Goal: Task Accomplishment & Management: Manage account settings

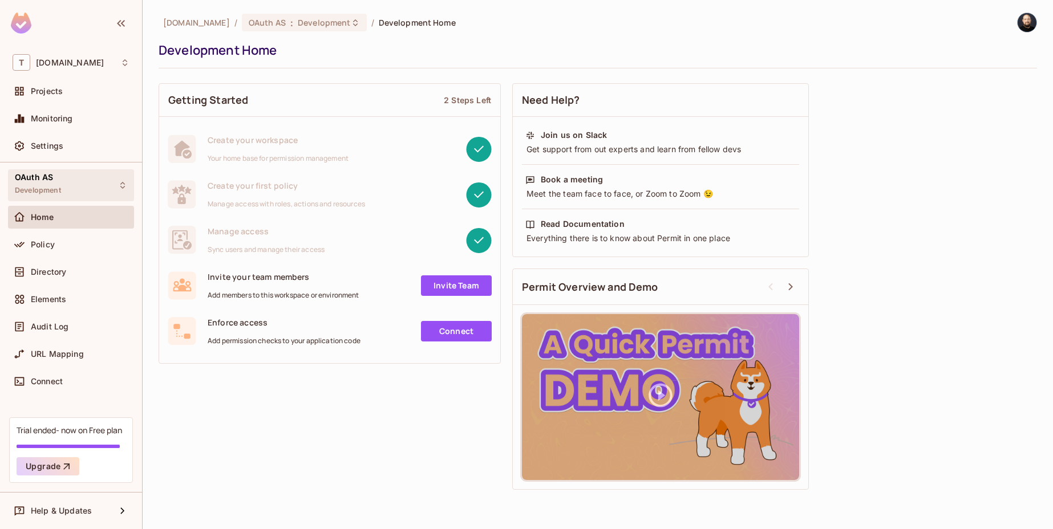
click at [76, 179] on div "OAuth AS Development" at bounding box center [71, 184] width 126 height 31
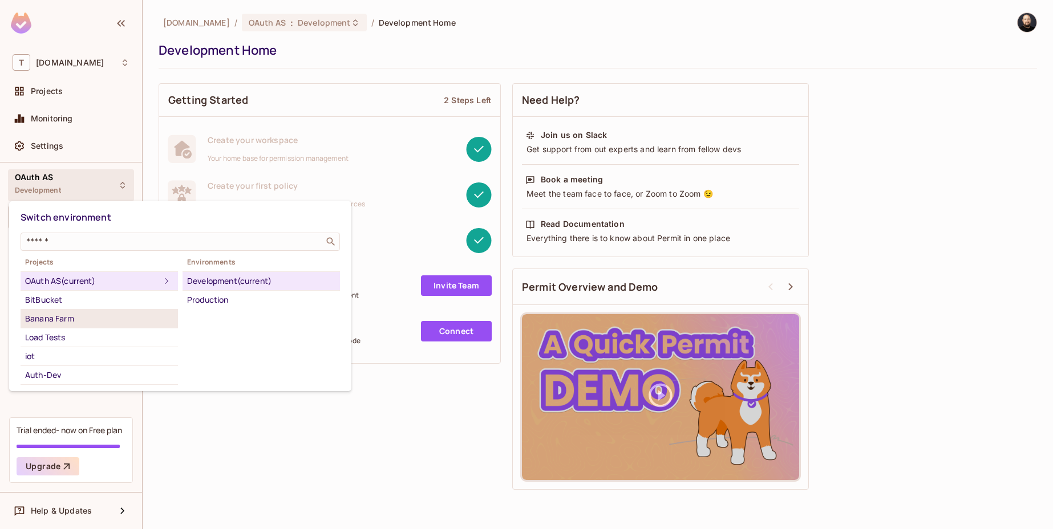
click at [112, 322] on div "Banana Farm" at bounding box center [99, 319] width 148 height 14
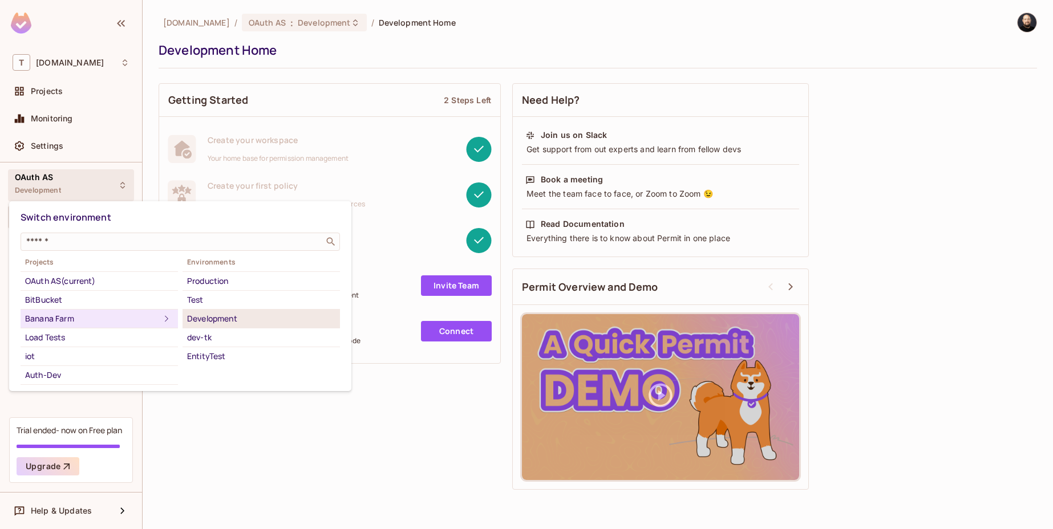
click at [209, 315] on div "Development" at bounding box center [261, 319] width 148 height 14
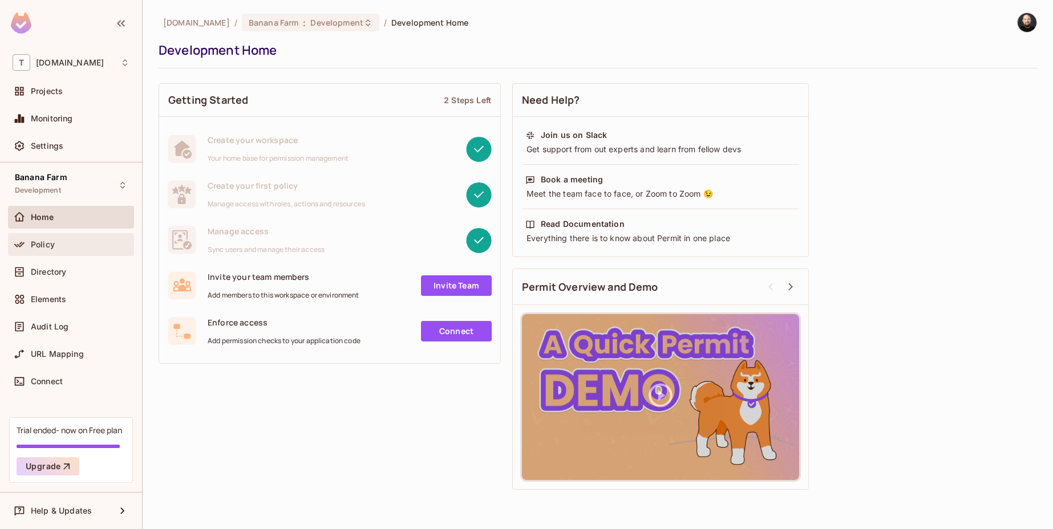
click at [8, 248] on div "Policy" at bounding box center [71, 244] width 126 height 23
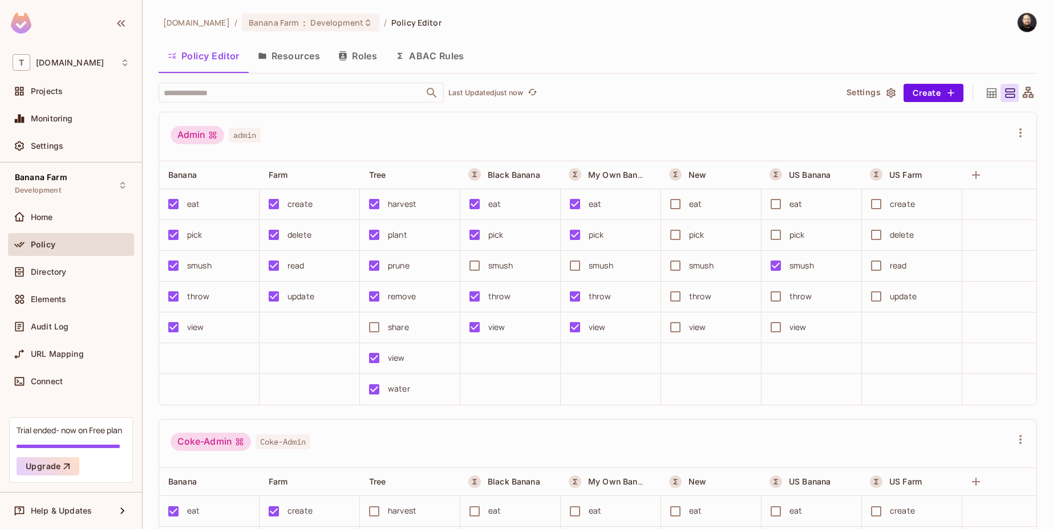
click at [266, 63] on button "Resources" at bounding box center [289, 56] width 80 height 29
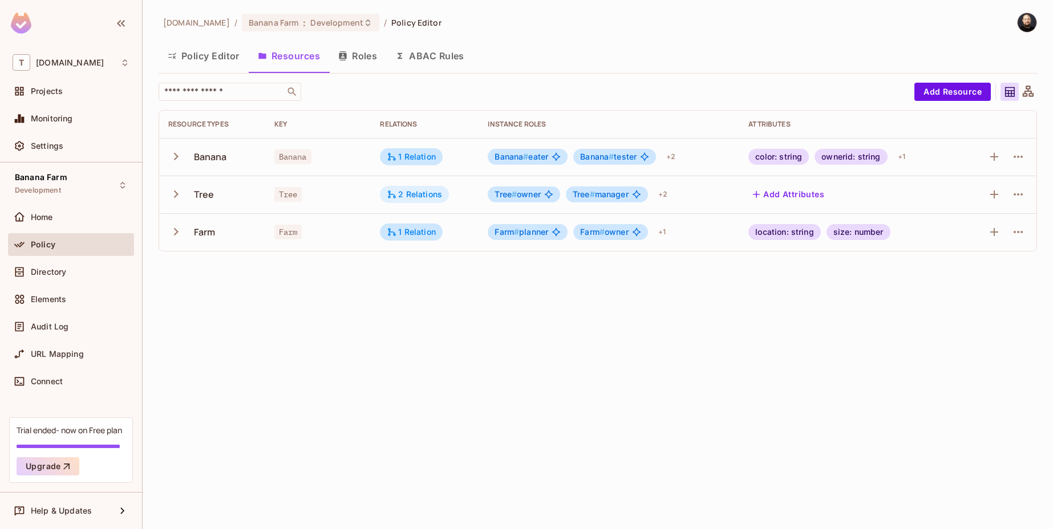
click at [400, 195] on div "2 Relations" at bounding box center [414, 194] width 55 height 10
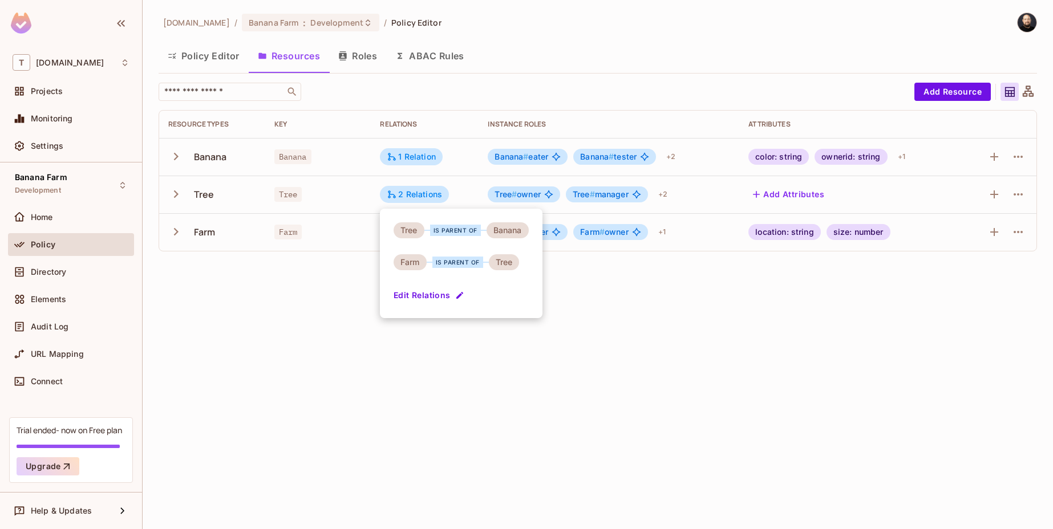
click at [411, 298] on button "Edit Relations" at bounding box center [430, 295] width 73 height 18
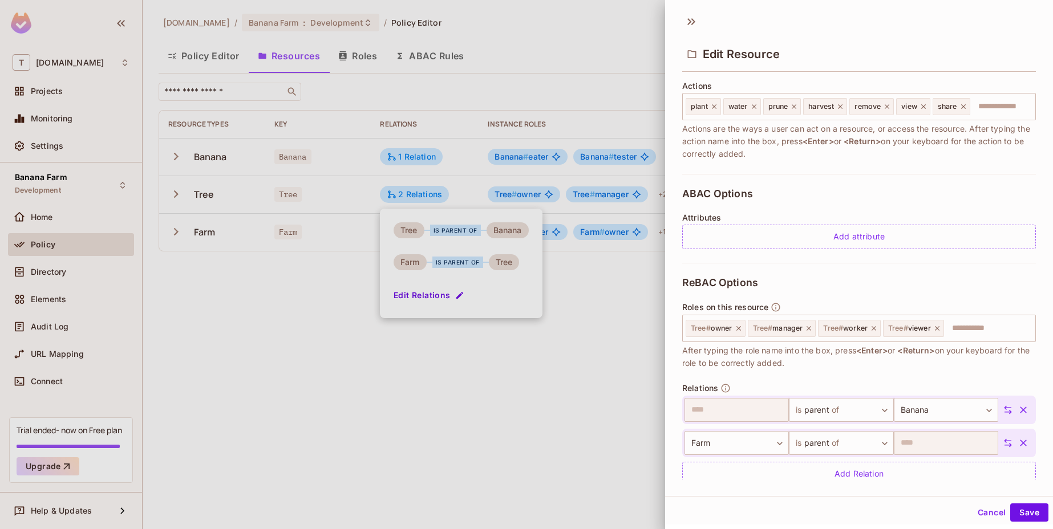
scroll to position [143, 0]
click at [985, 507] on button "Cancel" at bounding box center [991, 513] width 37 height 18
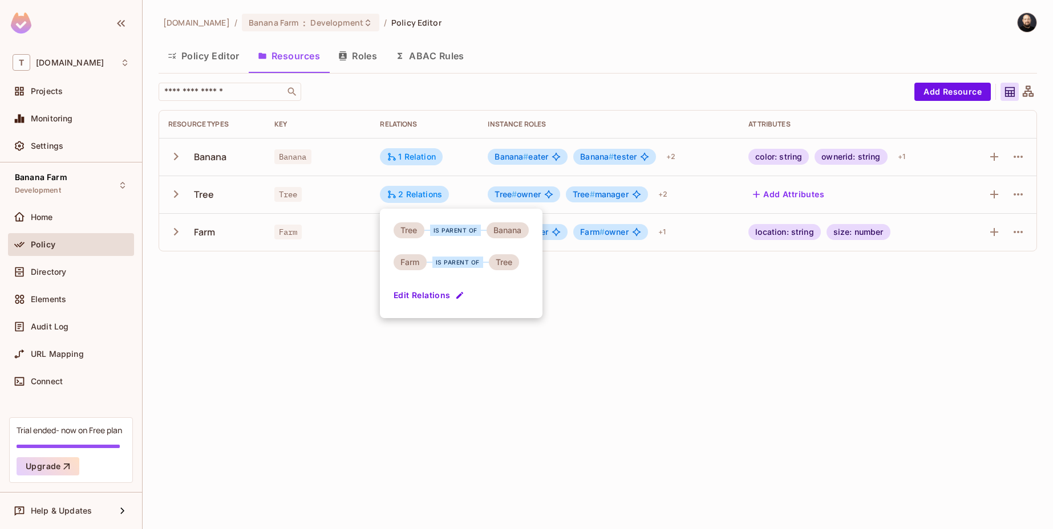
drag, startPoint x: 626, startPoint y: 327, endPoint x: 602, endPoint y: 293, distance: 41.8
click at [626, 326] on div at bounding box center [526, 264] width 1053 height 529
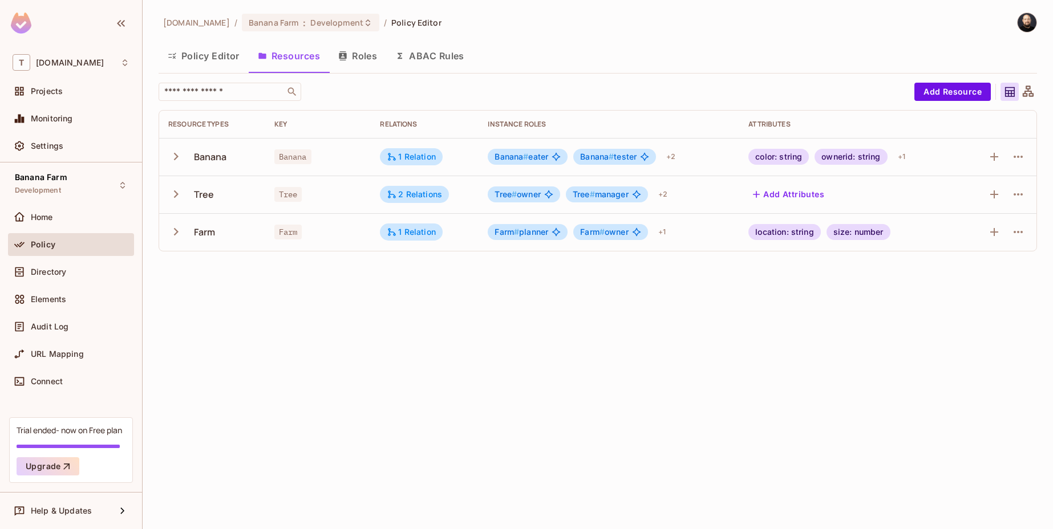
click at [496, 293] on div "tk-permit.io / Banana Farm : Development / Policy Editor Policy Editor Resource…" at bounding box center [598, 264] width 911 height 529
click at [62, 278] on div "Directory" at bounding box center [71, 272] width 117 height 14
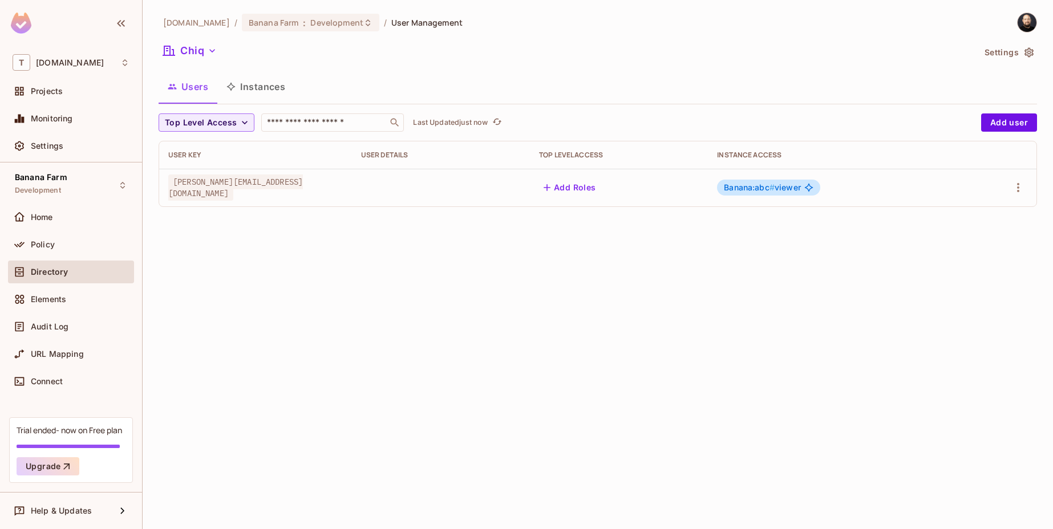
click at [197, 41] on div "tk-permit.io / Banana Farm : Development / User Management Chiq Settings Users …" at bounding box center [598, 115] width 879 height 204
click at [200, 46] on button "Chiq" at bounding box center [190, 51] width 63 height 18
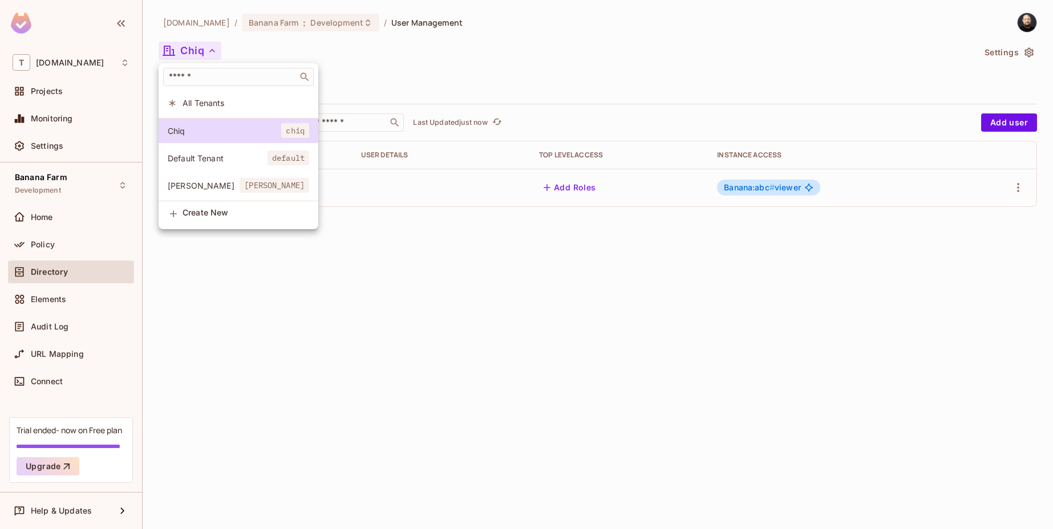
click at [401, 283] on div at bounding box center [526, 264] width 1053 height 529
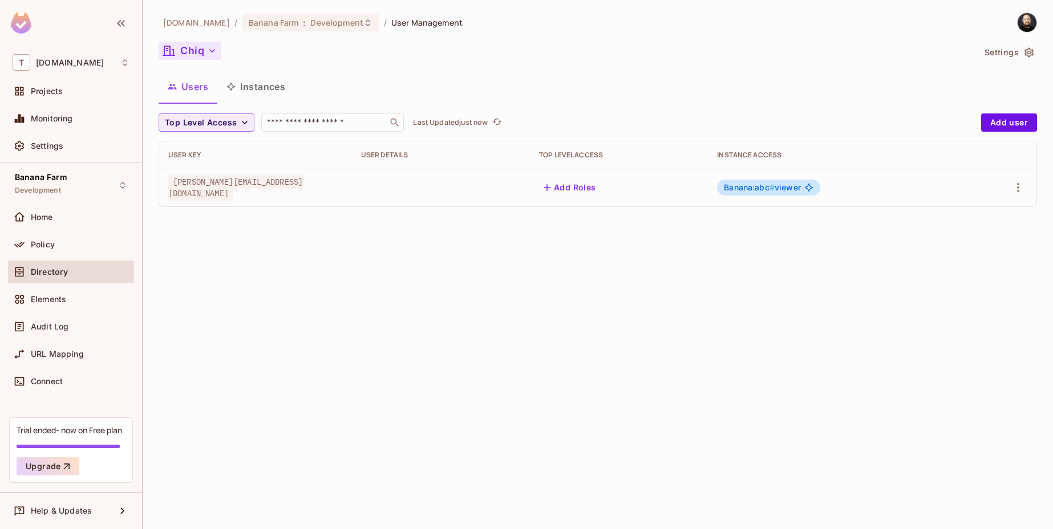
click at [198, 44] on button "Chiq" at bounding box center [190, 51] width 63 height 18
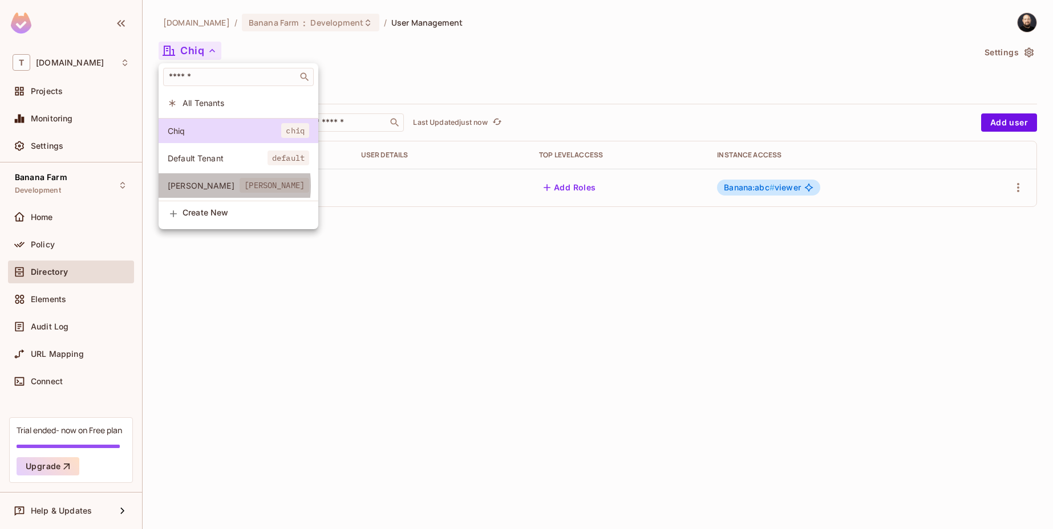
click at [203, 186] on span "Dole" at bounding box center [204, 185] width 72 height 11
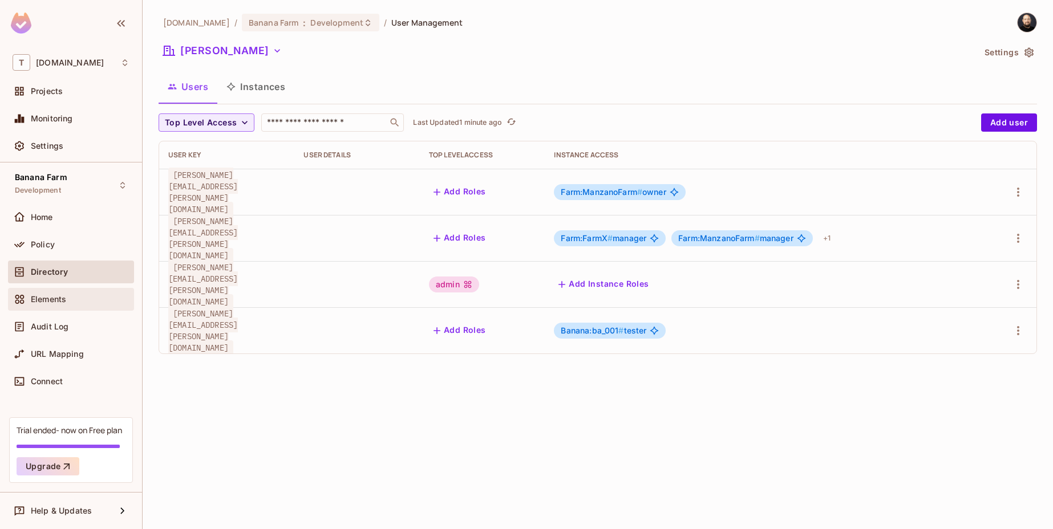
click at [82, 303] on div "Elements" at bounding box center [80, 299] width 99 height 9
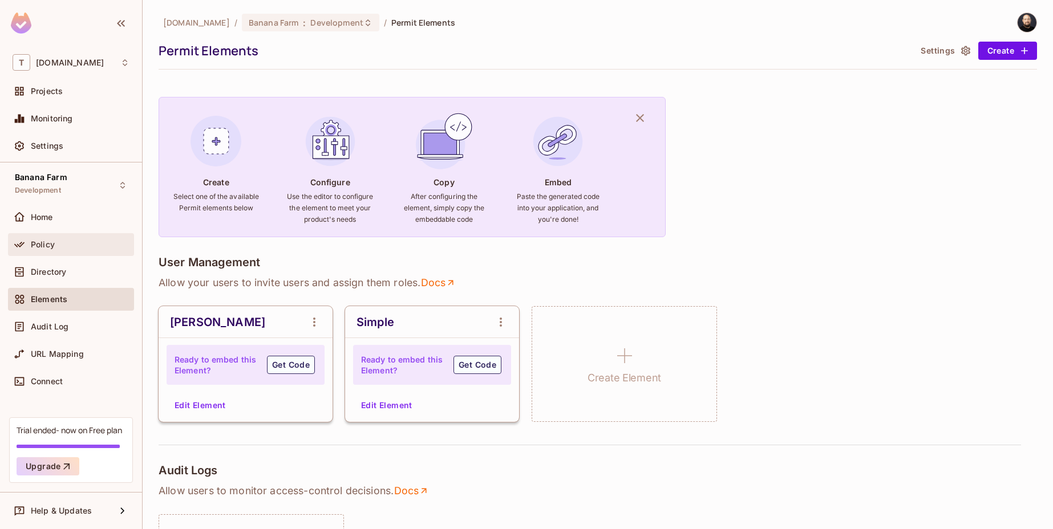
click at [79, 238] on div "Policy" at bounding box center [71, 245] width 117 height 14
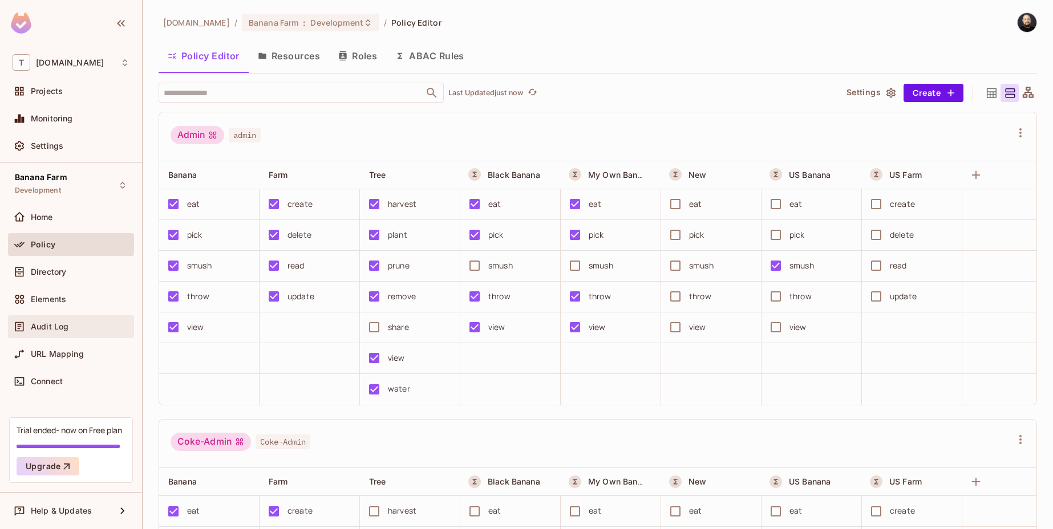
click at [101, 327] on div "Audit Log" at bounding box center [80, 326] width 99 height 9
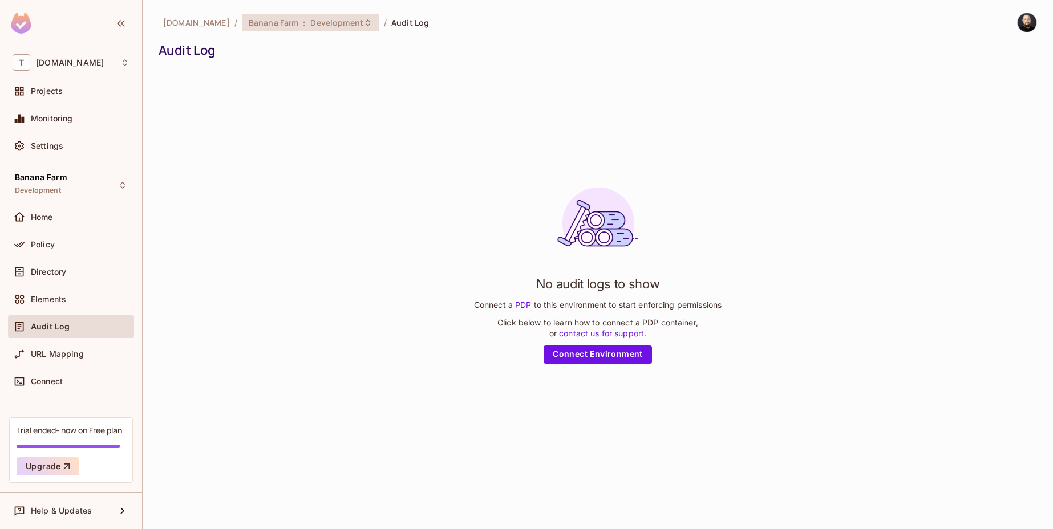
click at [325, 18] on span "Development" at bounding box center [336, 22] width 52 height 11
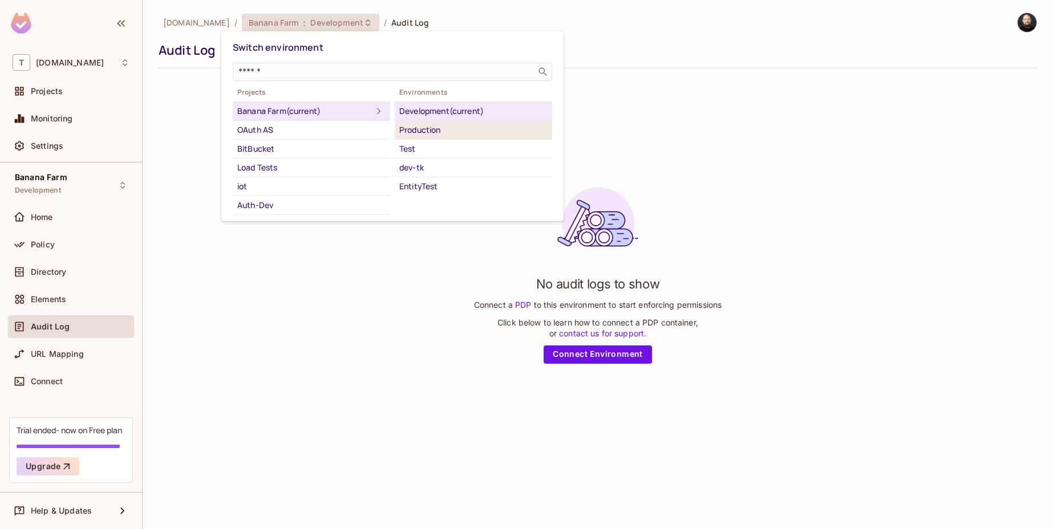
click at [442, 126] on div "Production" at bounding box center [473, 130] width 148 height 14
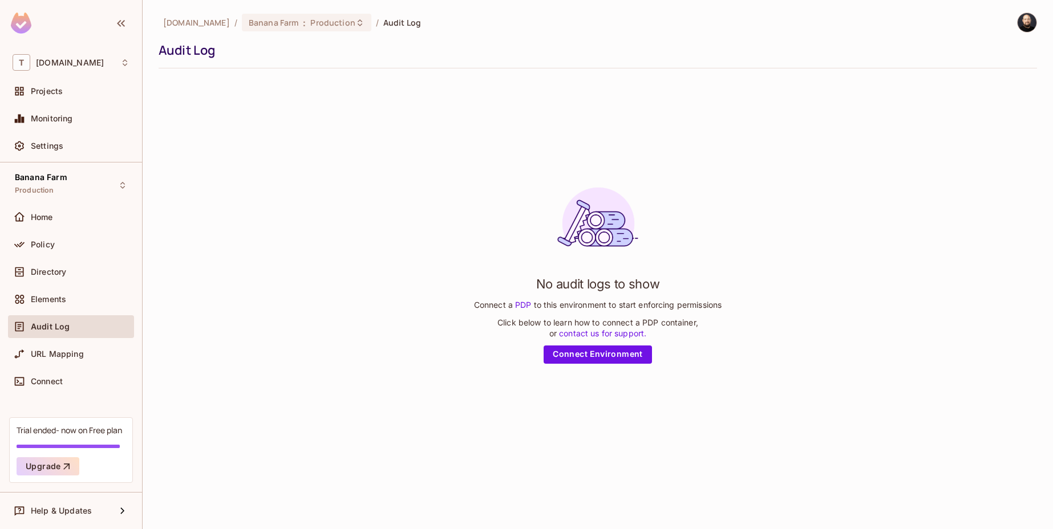
click at [308, 33] on div "tk-permit.io / Banana Farm : Production / Audit Log Audit Log" at bounding box center [598, 41] width 879 height 56
click at [310, 27] on span "Production" at bounding box center [332, 22] width 45 height 11
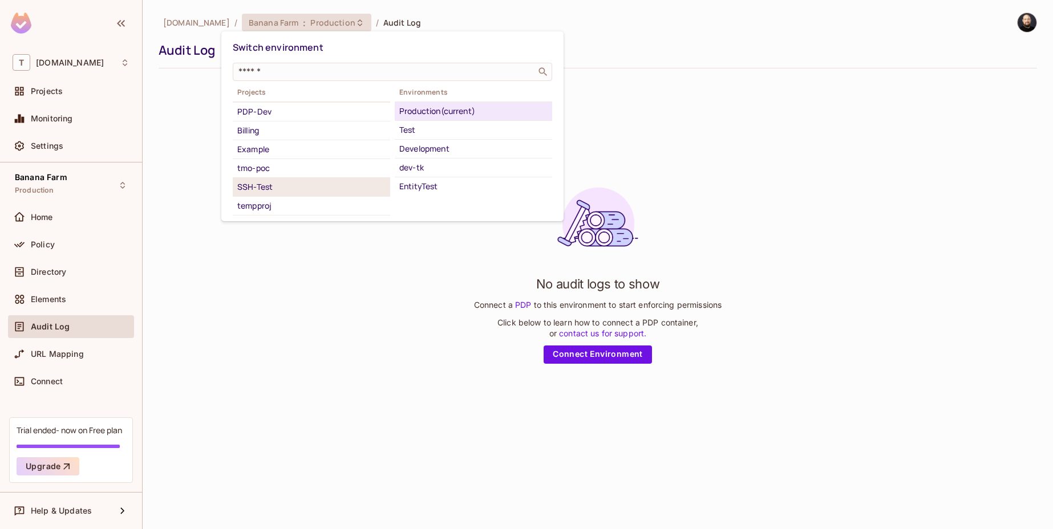
scroll to position [131, 0]
click at [301, 184] on div "tempproj" at bounding box center [311, 188] width 148 height 14
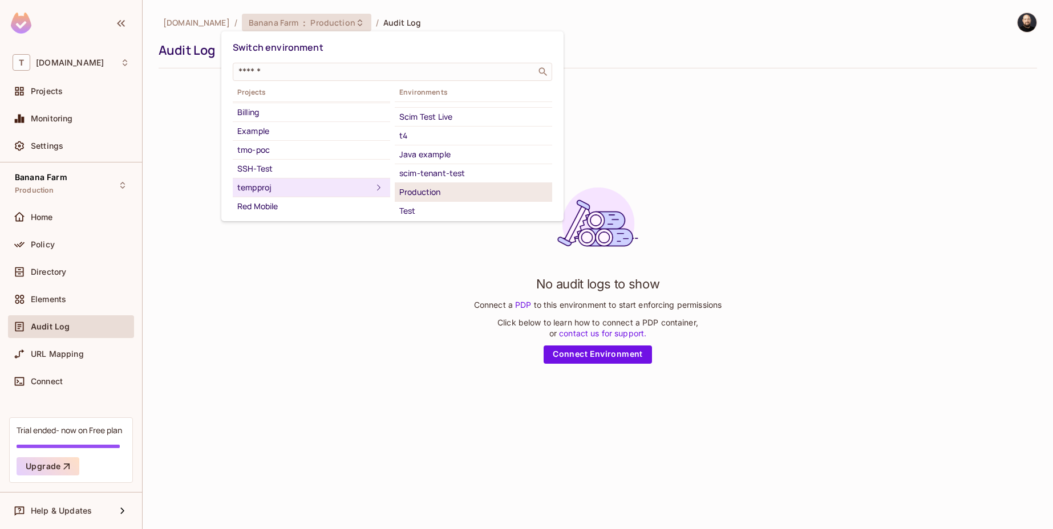
scroll to position [168, 0]
click at [439, 186] on div "kantar" at bounding box center [473, 188] width 148 height 14
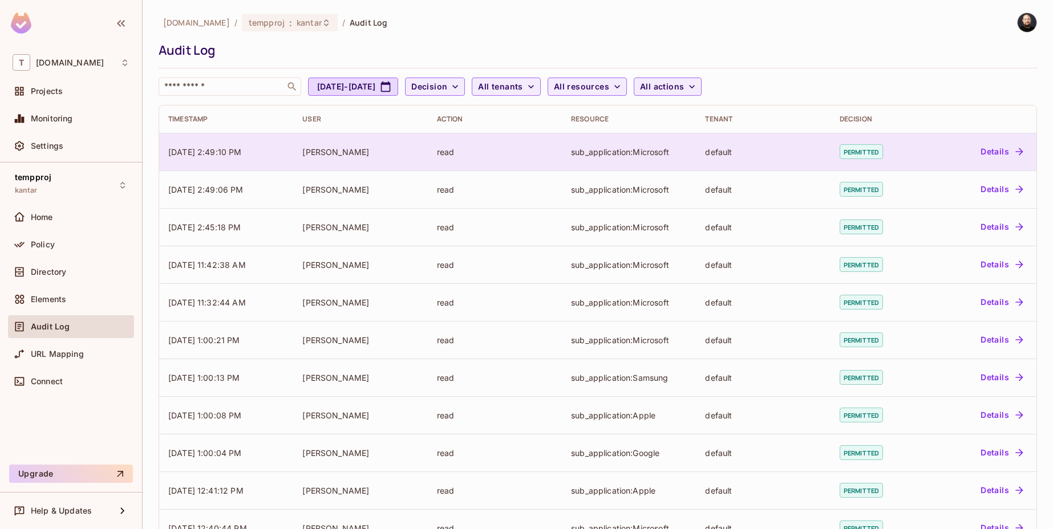
click at [459, 137] on td "read" at bounding box center [495, 152] width 134 height 38
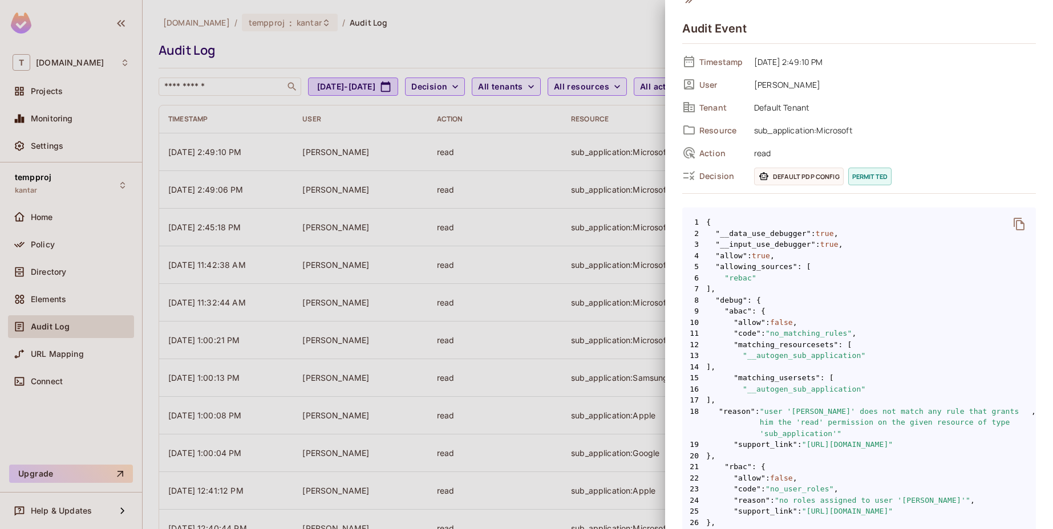
scroll to position [47, 0]
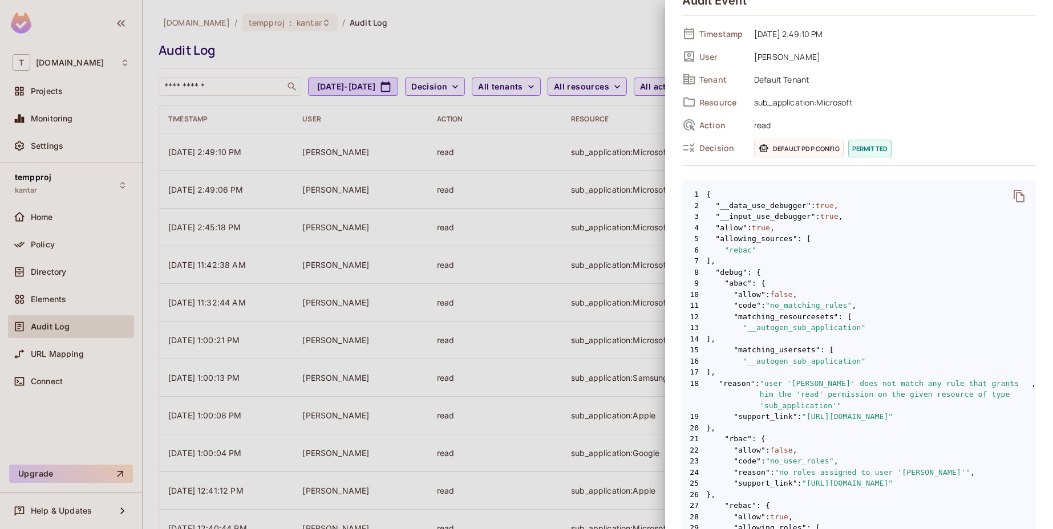
drag, startPoint x: 806, startPoint y: 211, endPoint x: 817, endPoint y: 211, distance: 11.4
click at [817, 211] on span "3 "__input_use_debugger" : true ," at bounding box center [859, 216] width 354 height 11
click at [732, 274] on span ""debug"" at bounding box center [731, 272] width 32 height 11
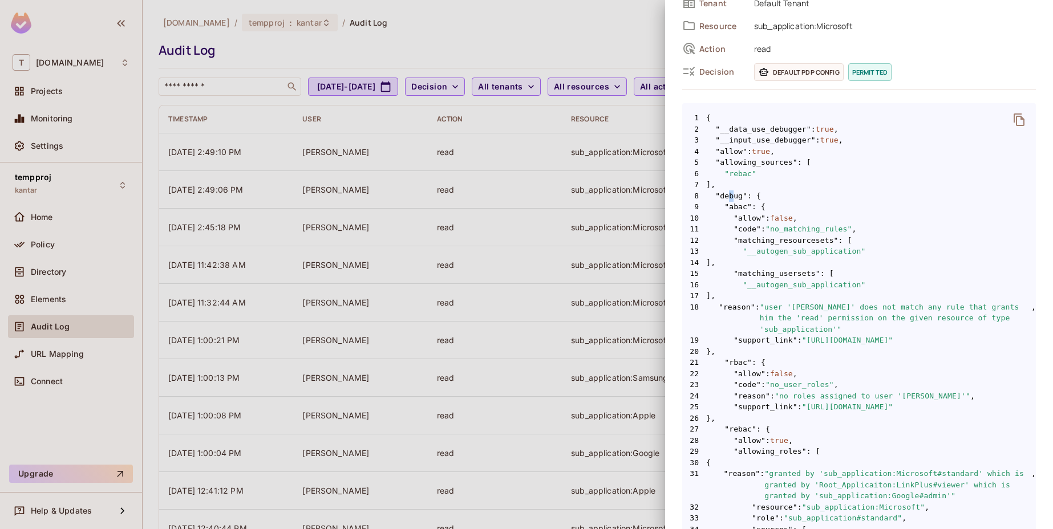
scroll to position [135, 0]
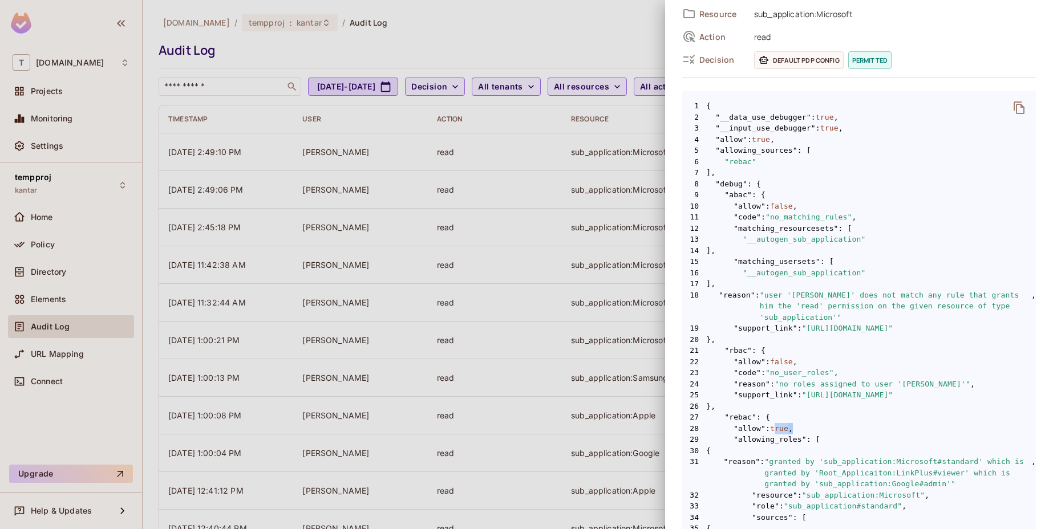
drag, startPoint x: 786, startPoint y: 426, endPoint x: 796, endPoint y: 425, distance: 10.3
click at [796, 425] on span "28 "allow" : true ," at bounding box center [859, 428] width 354 height 11
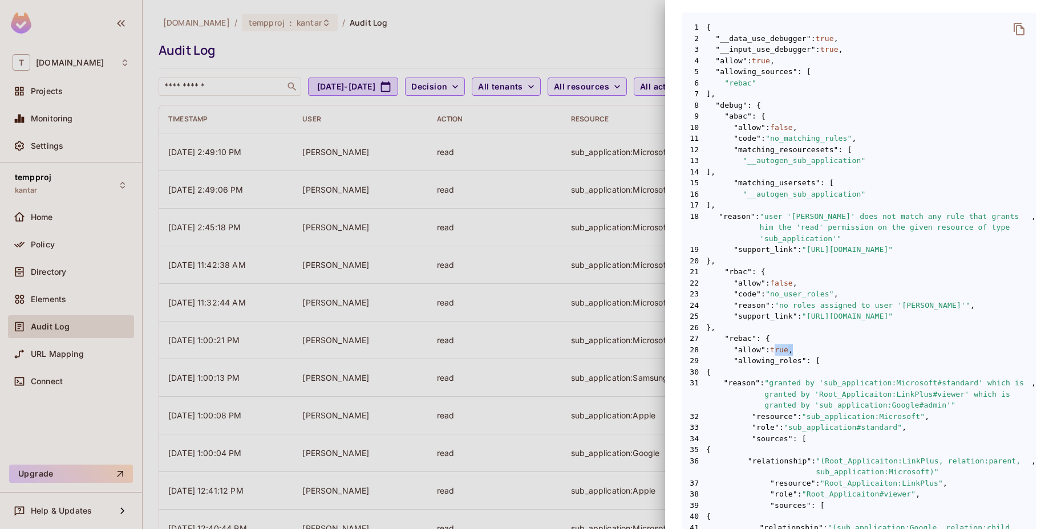
scroll to position [238, 0]
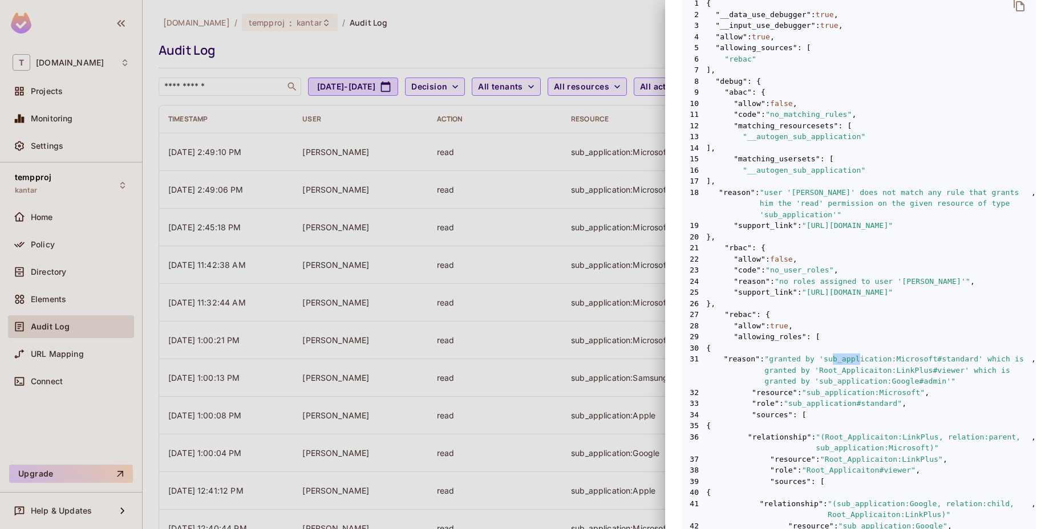
drag, startPoint x: 831, startPoint y: 357, endPoint x: 860, endPoint y: 353, distance: 29.9
click at [861, 354] on span ""granted by 'sub_application:Microsoft#standard' which is granted by 'Root_Appl…" at bounding box center [897, 371] width 267 height 34
drag, startPoint x: 749, startPoint y: 437, endPoint x: 836, endPoint y: 452, distance: 88.1
click at [835, 453] on code "1 { 2 "__data_use_debugger" : true , 3 "__input_use_debugger" : true , 4 "allow…" at bounding box center [859, 504] width 354 height 1013
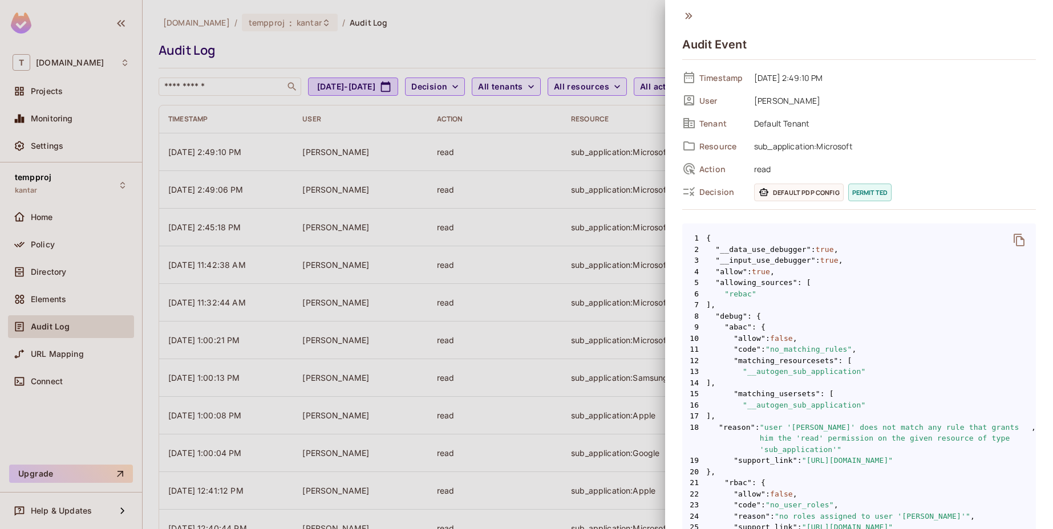
scroll to position [0, 0]
click at [404, 207] on div at bounding box center [526, 264] width 1053 height 529
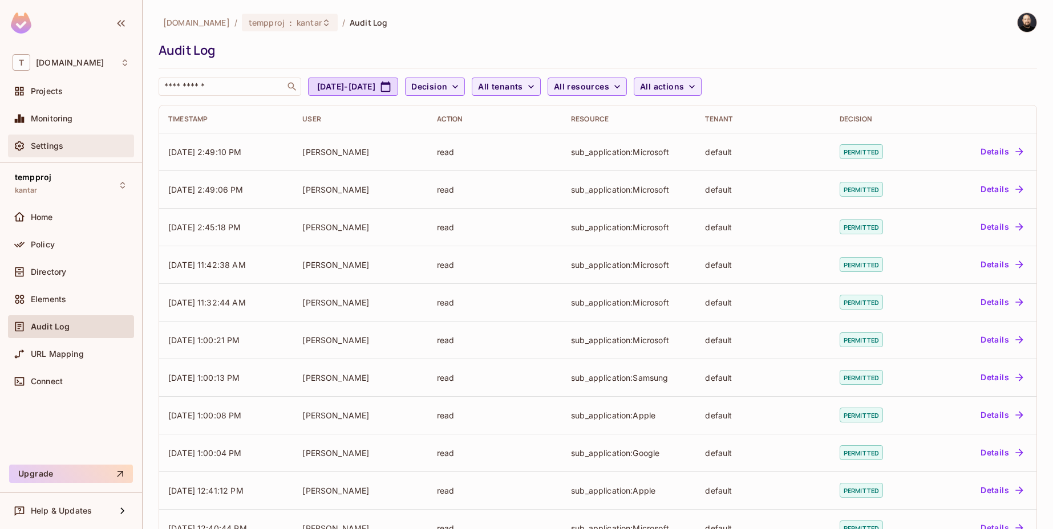
click at [71, 146] on div "Settings" at bounding box center [80, 145] width 99 height 9
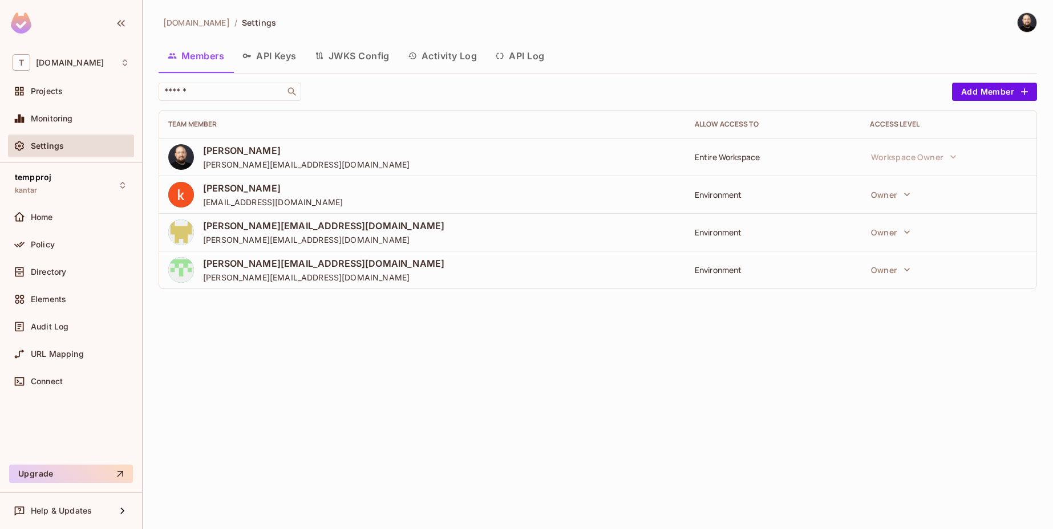
click at [517, 54] on button "API Log" at bounding box center [519, 56] width 67 height 29
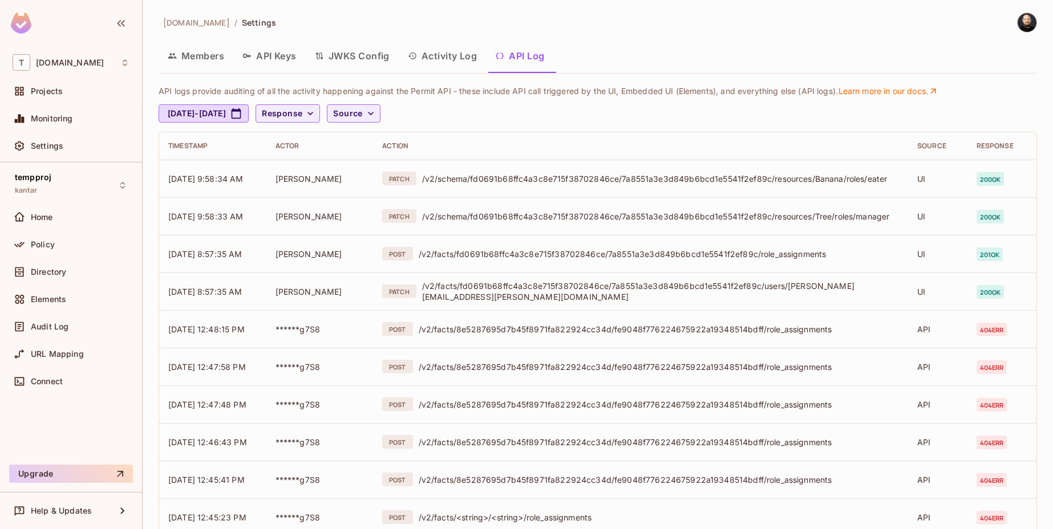
click at [449, 58] on button "Activity Log" at bounding box center [443, 56] width 88 height 29
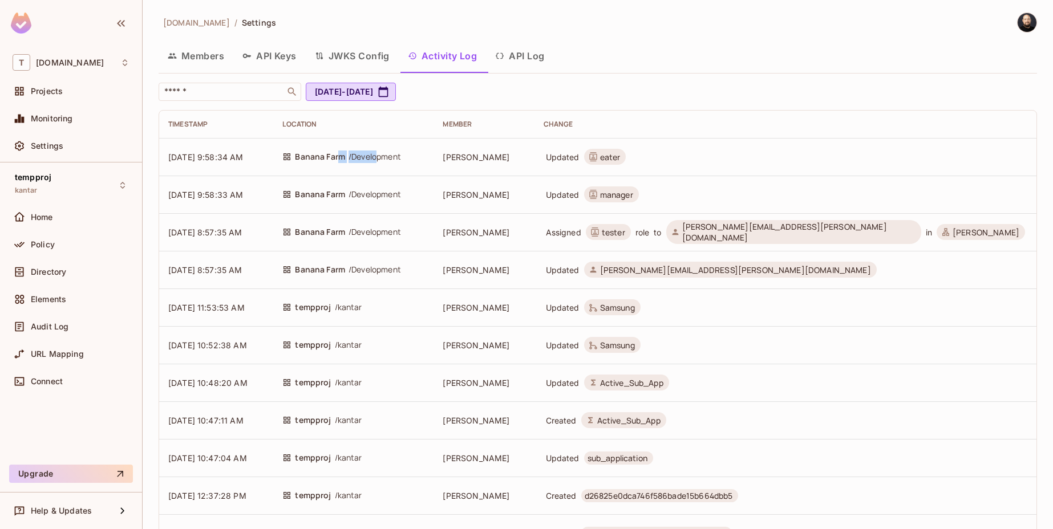
drag, startPoint x: 395, startPoint y: 152, endPoint x: 356, endPoint y: 153, distance: 39.4
click at [356, 153] on div "Banana Farm / Development" at bounding box center [353, 157] width 142 height 13
drag, startPoint x: 599, startPoint y: 156, endPoint x: 628, endPoint y: 157, distance: 29.1
click at [628, 157] on span "Updated eater" at bounding box center [586, 157] width 85 height 16
click at [528, 59] on button "API Log" at bounding box center [519, 56] width 67 height 29
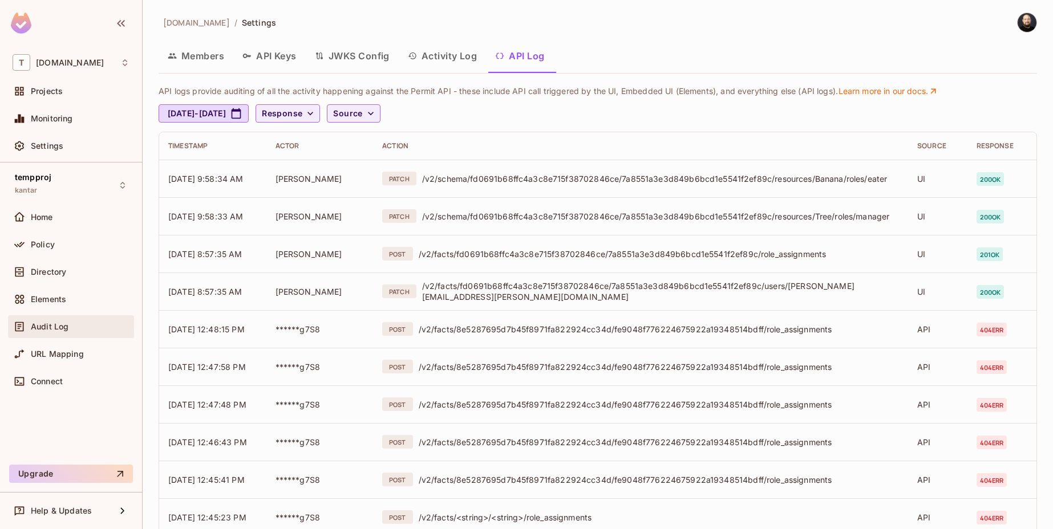
click at [55, 326] on span "Audit Log" at bounding box center [50, 326] width 38 height 9
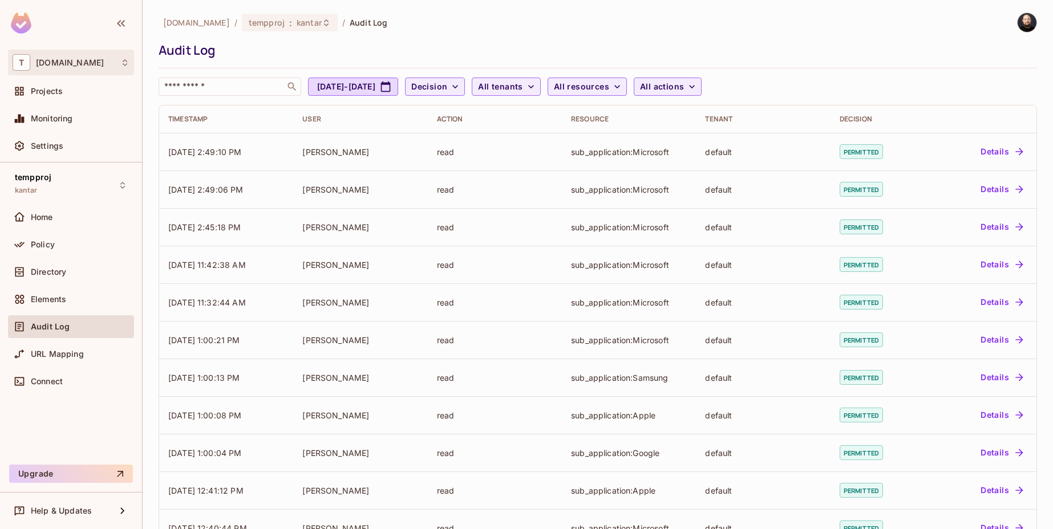
click at [81, 64] on span "tk-permit.io" at bounding box center [70, 62] width 68 height 9
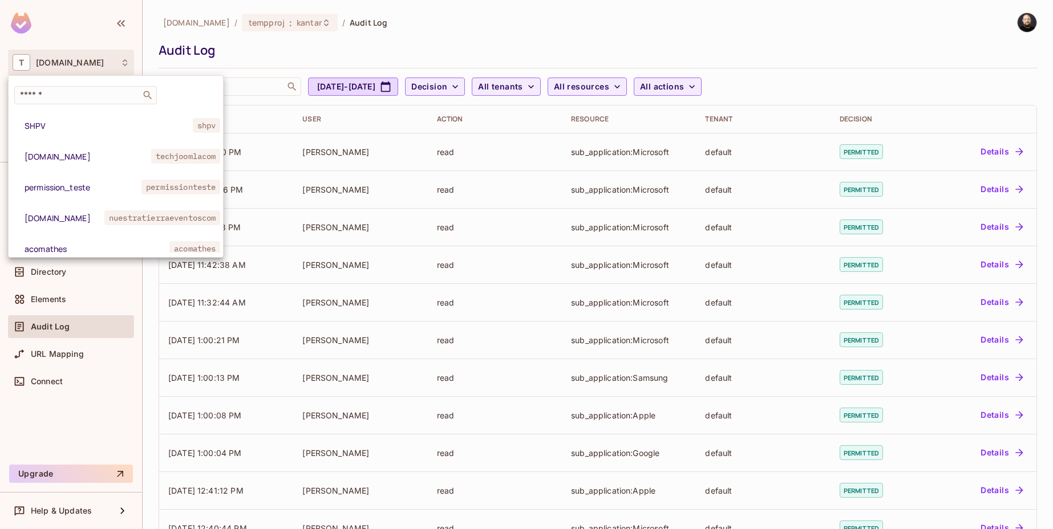
click at [81, 64] on div at bounding box center [526, 264] width 1053 height 529
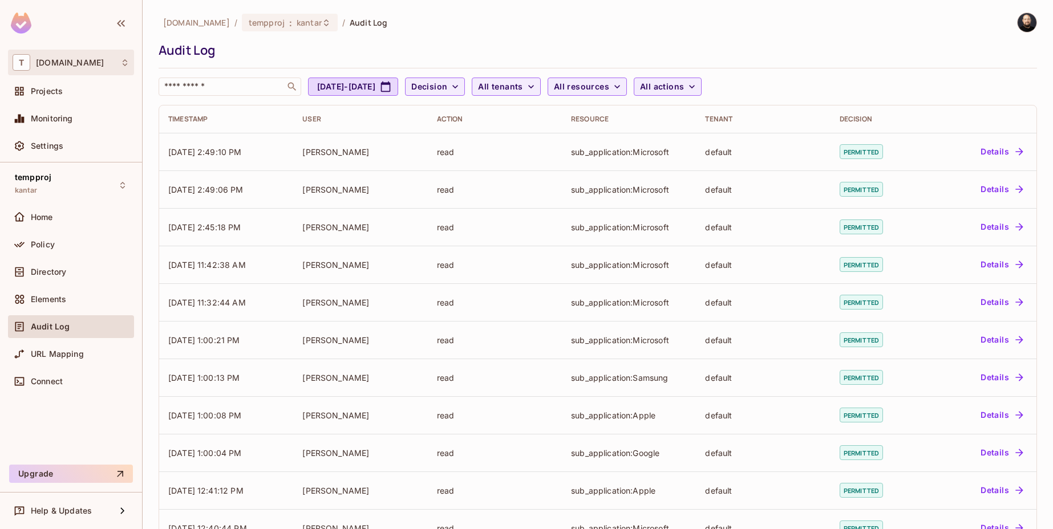
click at [79, 71] on div "T tk-permit.io" at bounding box center [71, 63] width 126 height 26
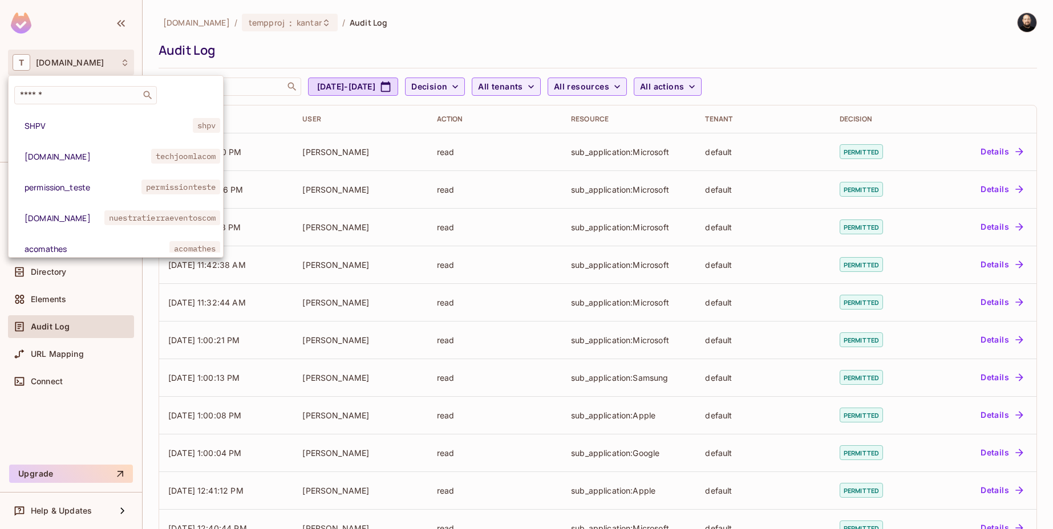
click at [199, 49] on div at bounding box center [526, 264] width 1053 height 529
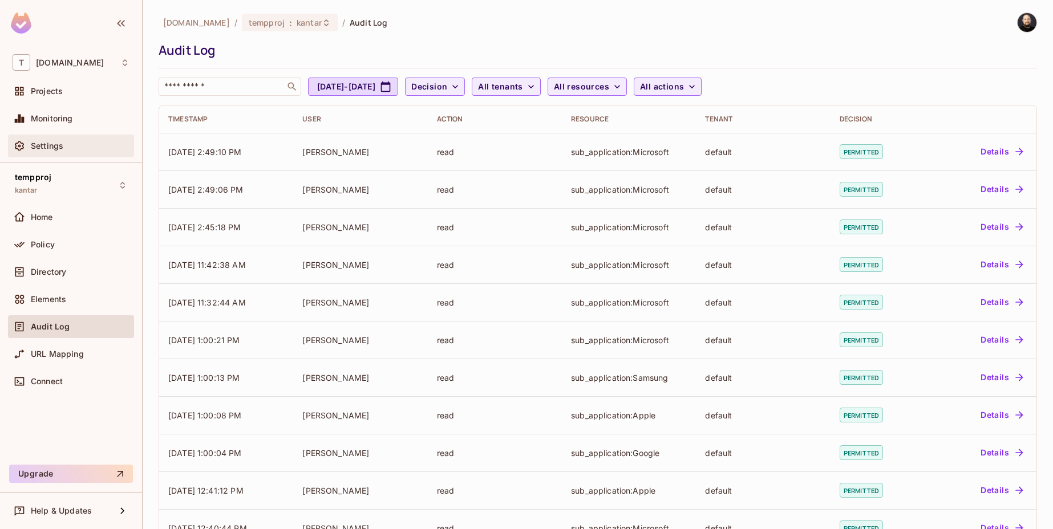
click at [72, 151] on div "Settings" at bounding box center [80, 145] width 99 height 9
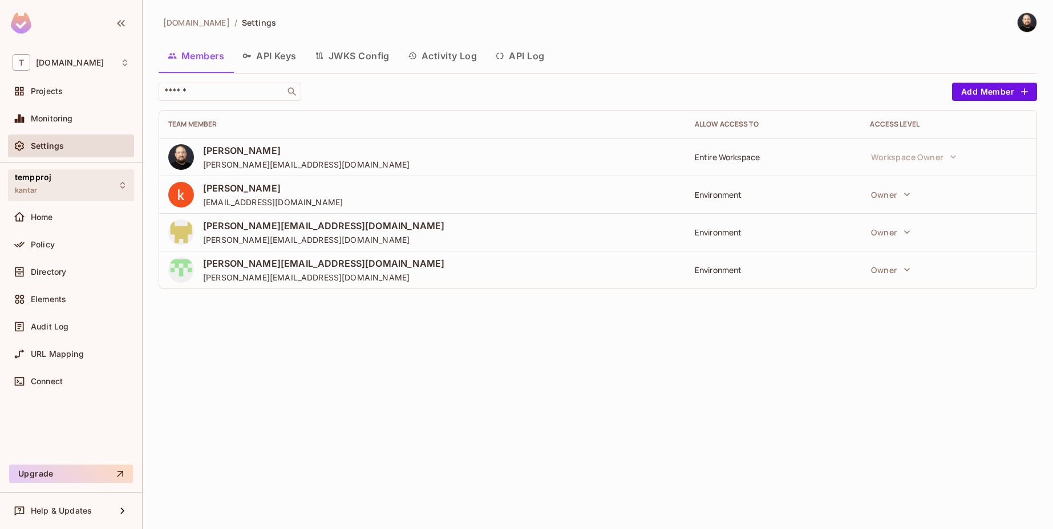
click at [101, 194] on div "tempproj kantar" at bounding box center [71, 184] width 126 height 31
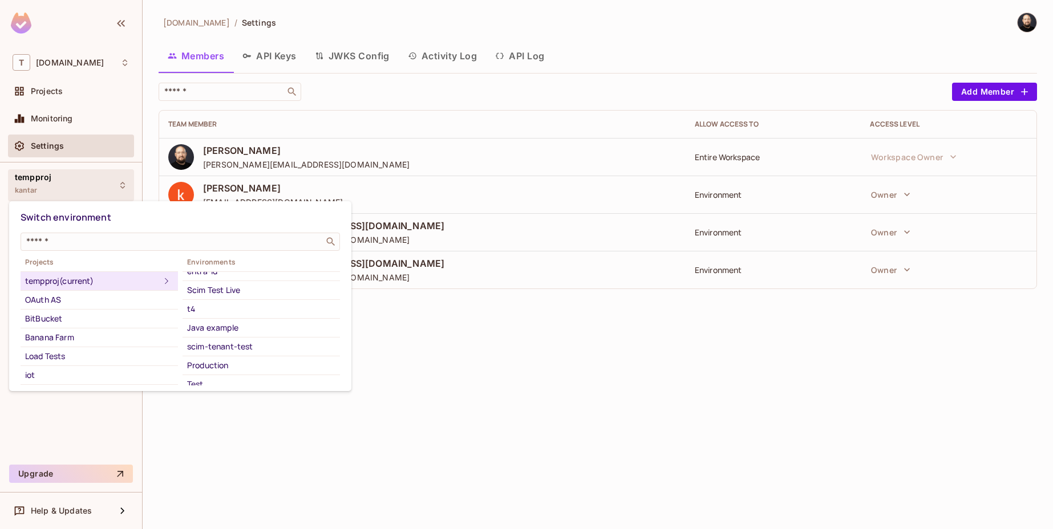
scroll to position [168, 0]
click at [228, 338] on div "Production" at bounding box center [261, 339] width 148 height 14
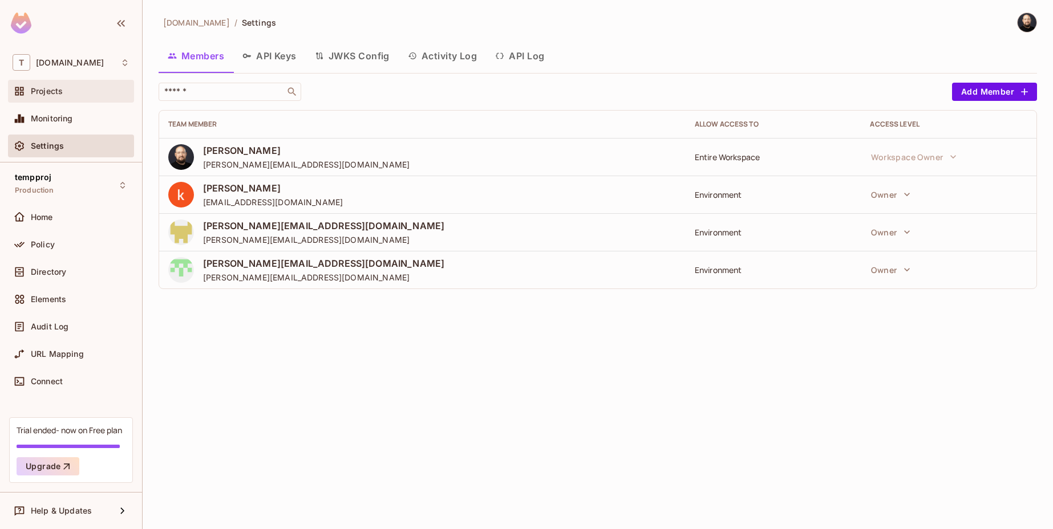
click at [86, 92] on div "Projects" at bounding box center [80, 91] width 99 height 9
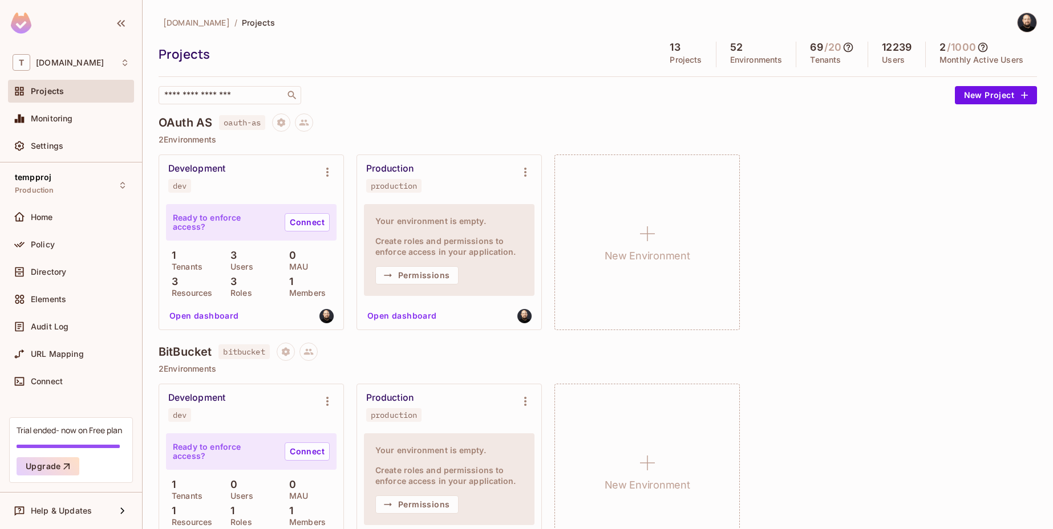
click at [168, 124] on h4 "OAuth AS" at bounding box center [186, 123] width 54 height 14
click at [300, 120] on button at bounding box center [304, 123] width 18 height 18
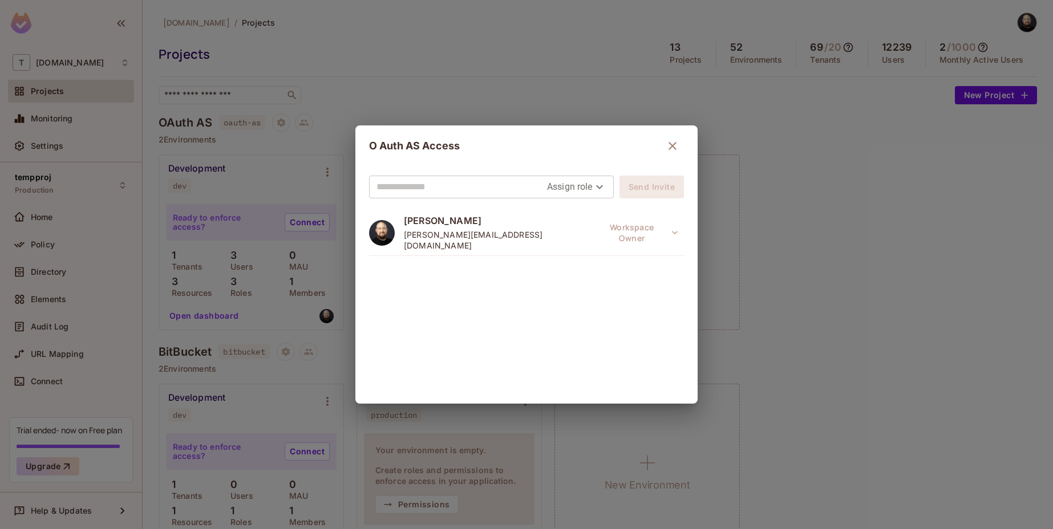
click at [593, 196] on div "Assign role" at bounding box center [576, 187] width 59 height 22
click at [592, 191] on body "T tk-permit.io Projects Monitoring Settings tempproj Production Home Policy Dir…" at bounding box center [526, 264] width 1053 height 529
click at [695, 256] on div at bounding box center [526, 264] width 1053 height 529
click at [743, 245] on div "O Auth AS Access Assign role Send Invite Thomas kirk thomas@permit.io Workspace…" at bounding box center [526, 264] width 1053 height 529
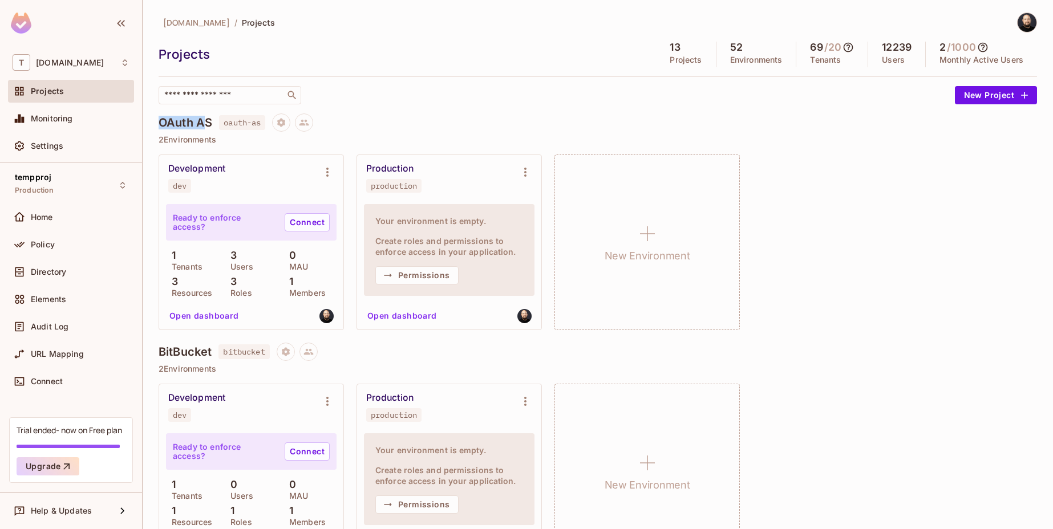
drag, startPoint x: 161, startPoint y: 122, endPoint x: 208, endPoint y: 123, distance: 46.8
click at [208, 123] on h4 "OAuth AS" at bounding box center [186, 123] width 54 height 14
